Goal: Navigation & Orientation: Find specific page/section

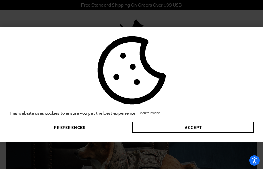
type input "uKhJbWyVuse"
type input "[EMAIL_ADDRESS][DOMAIN_NAME]"
